Goal: Browse casually

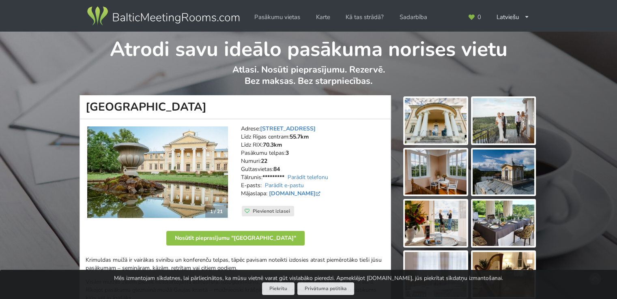
click at [426, 127] on img at bounding box center [436, 120] width 62 height 45
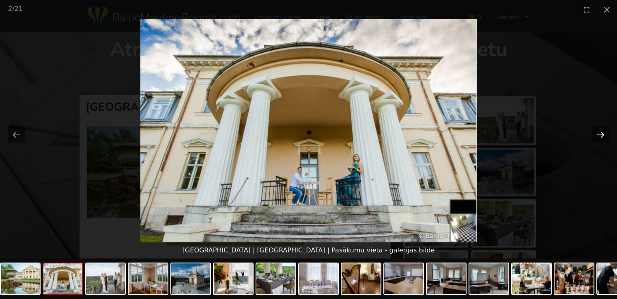
click at [600, 134] on button "Next slide" at bounding box center [600, 135] width 17 height 16
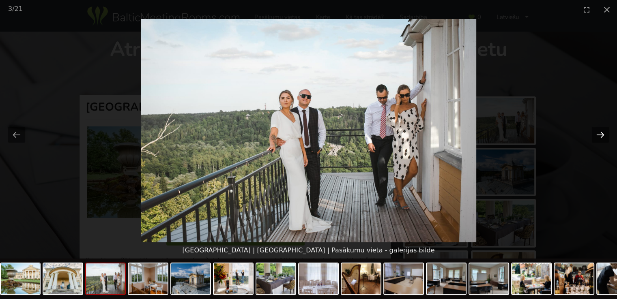
click at [600, 134] on button "Next slide" at bounding box center [600, 135] width 17 height 16
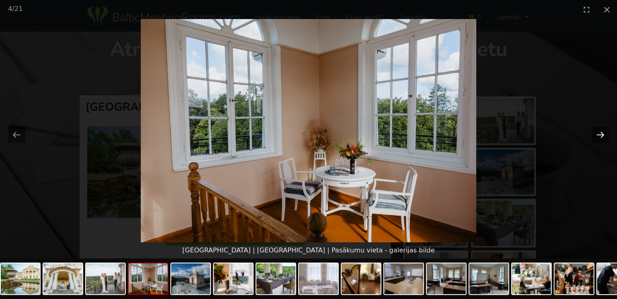
click at [600, 134] on button "Next slide" at bounding box center [600, 135] width 17 height 16
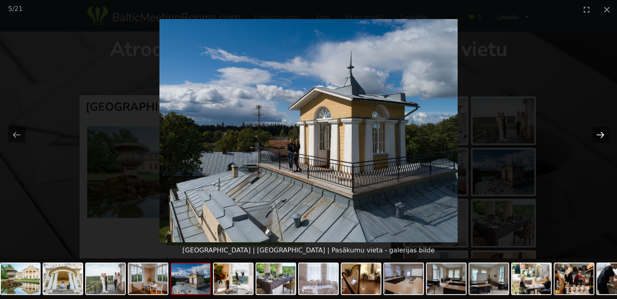
click at [600, 134] on button "Next slide" at bounding box center [600, 135] width 17 height 16
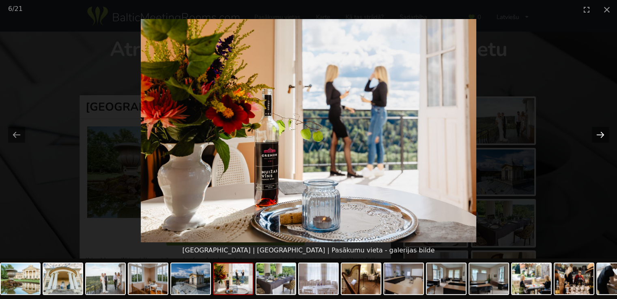
click at [600, 134] on button "Next slide" at bounding box center [600, 135] width 17 height 16
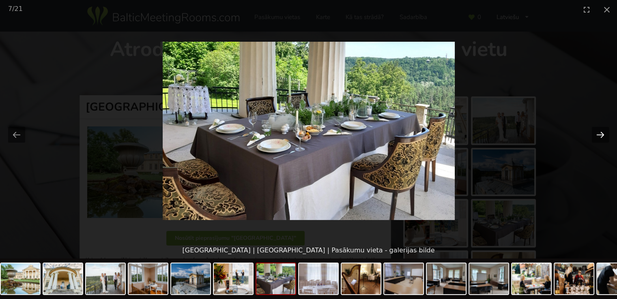
click at [600, 134] on button "Next slide" at bounding box center [600, 135] width 17 height 16
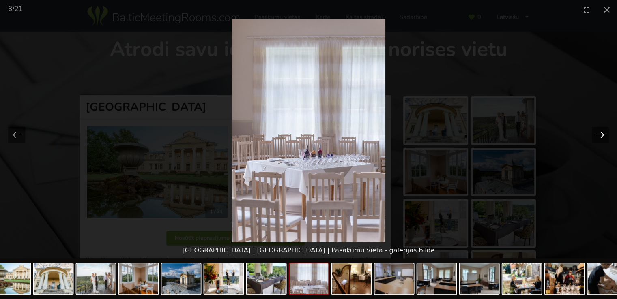
click at [600, 133] on button "Next slide" at bounding box center [600, 135] width 17 height 16
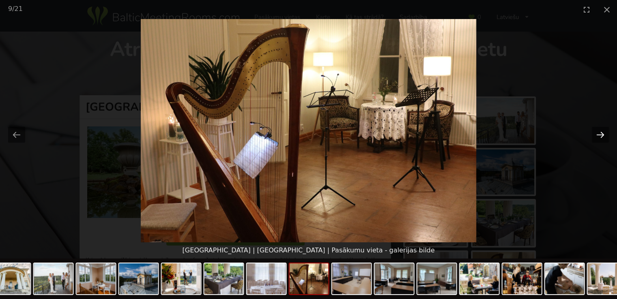
click at [600, 133] on button "Next slide" at bounding box center [600, 135] width 17 height 16
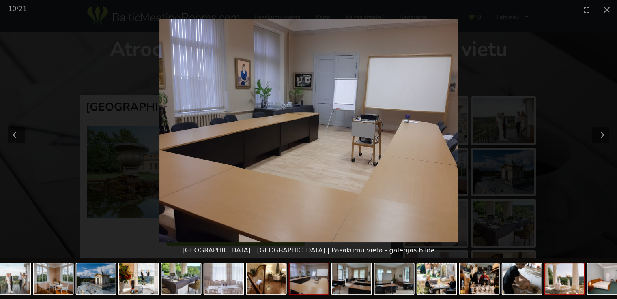
click at [572, 286] on img at bounding box center [564, 279] width 39 height 31
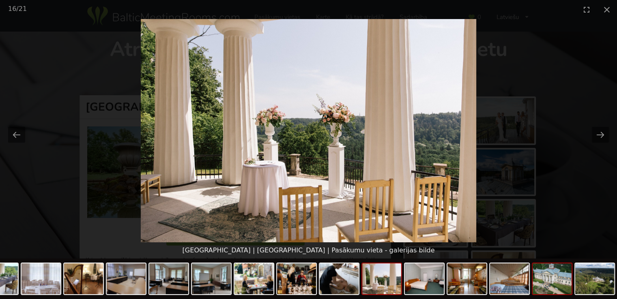
click at [555, 284] on img at bounding box center [552, 279] width 39 height 31
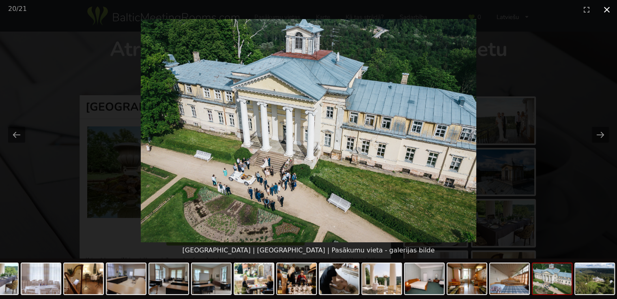
click at [608, 9] on button "Close gallery" at bounding box center [607, 9] width 20 height 19
